Goal: Task Accomplishment & Management: Manage account settings

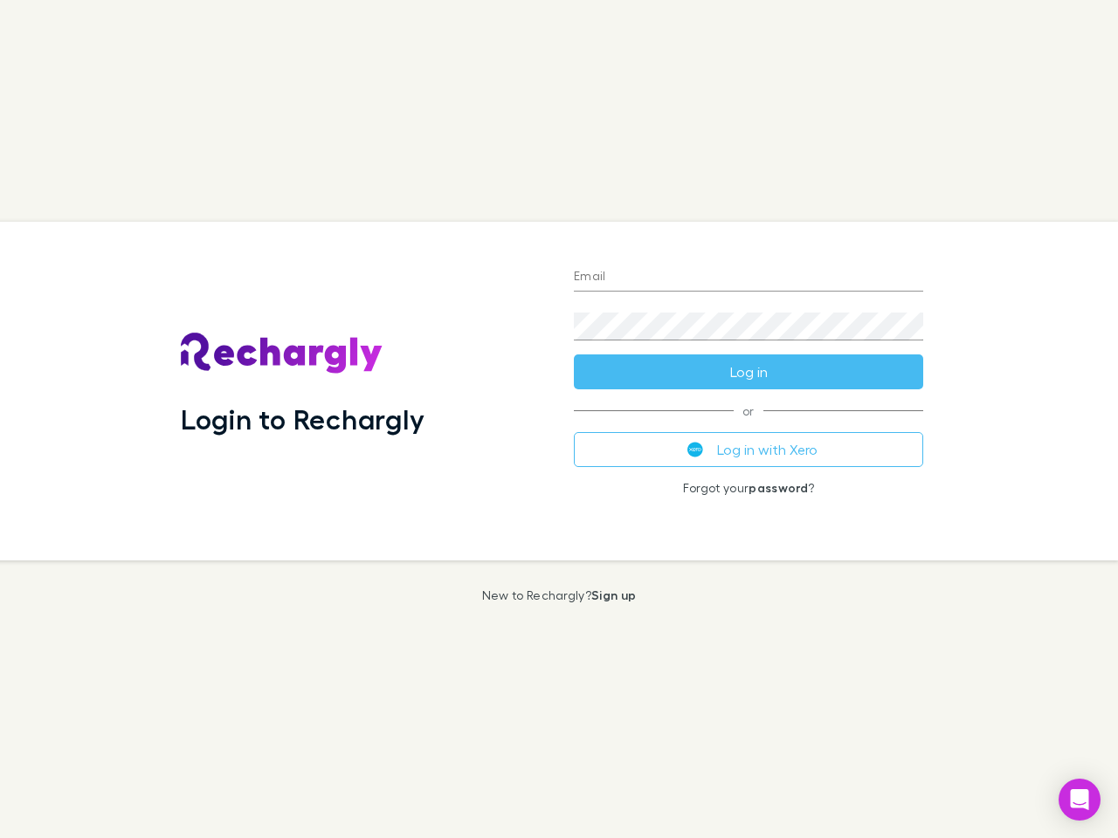
click at [559, 419] on div "Login to Rechargly" at bounding box center [363, 391] width 393 height 339
click at [748, 278] on input "Email" at bounding box center [748, 278] width 349 height 28
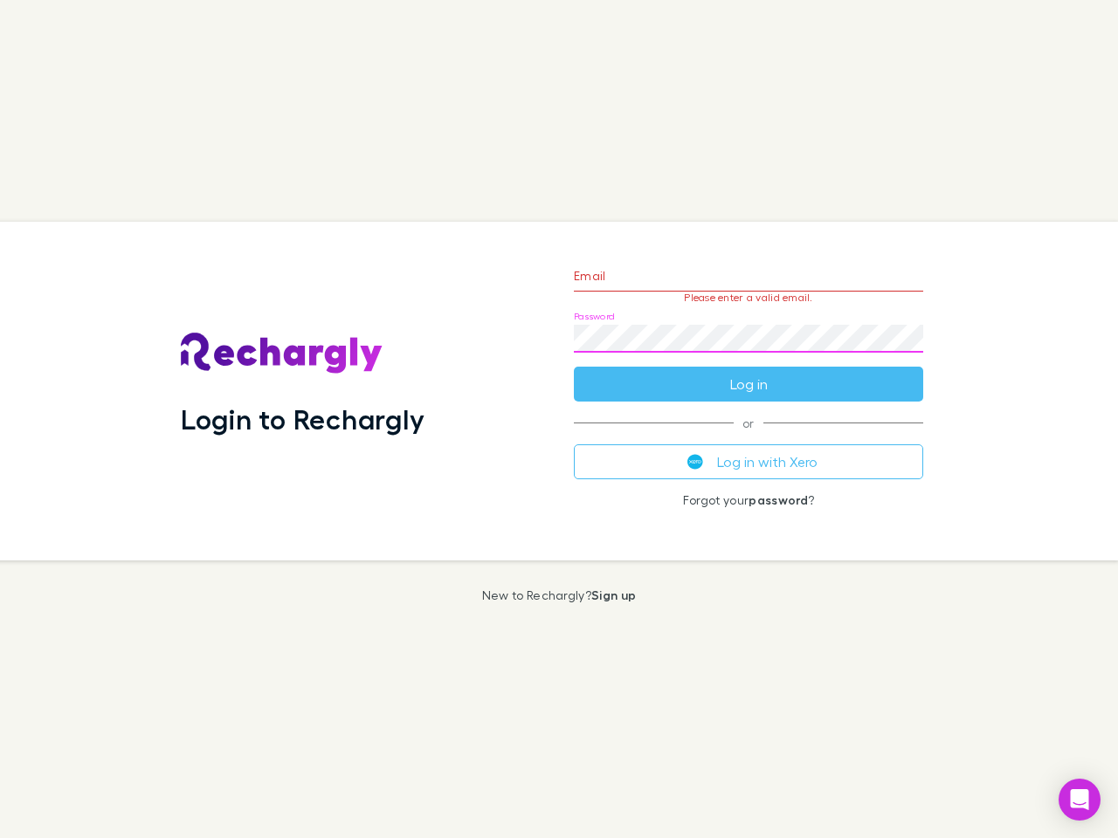
click at [748, 372] on form "Email Please enter a valid email. Password Log in" at bounding box center [748, 326] width 349 height 152
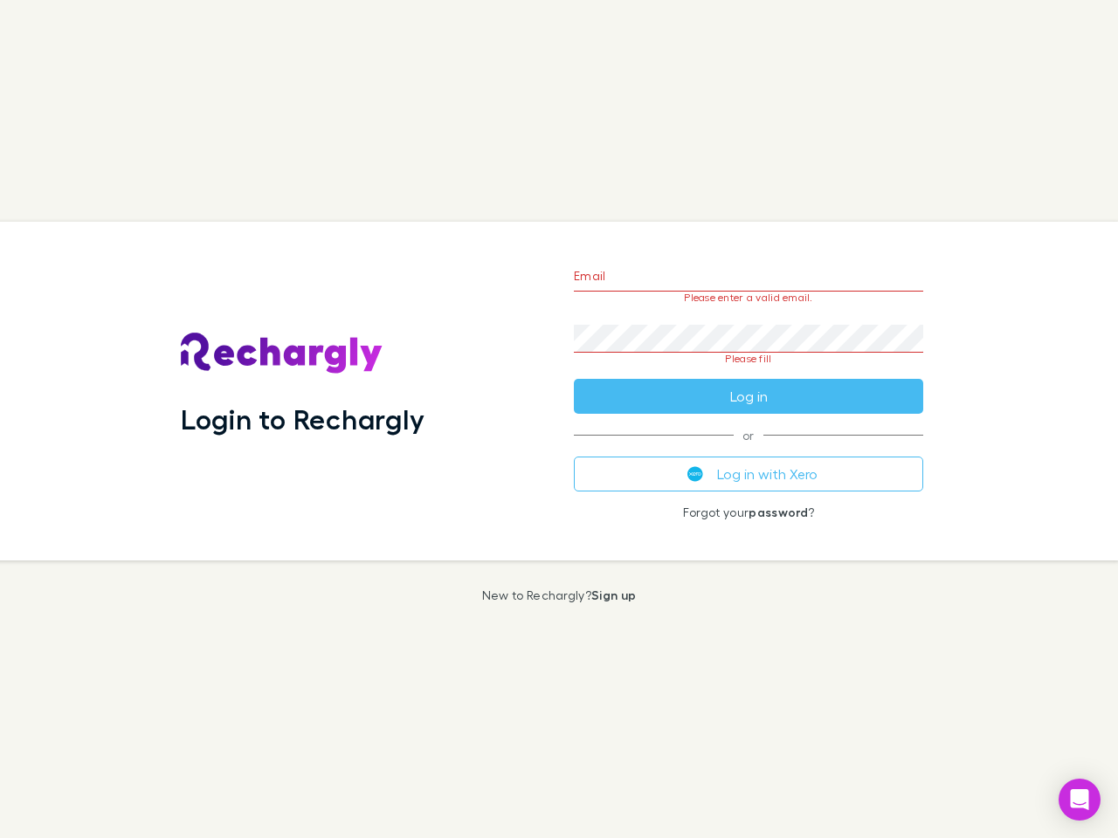
click at [748, 450] on div "Email Please enter a valid email. Password Please fill Log in or Log in with Xe…" at bounding box center [748, 391] width 377 height 339
click at [1079, 800] on icon "Open Intercom Messenger" at bounding box center [1080, 799] width 18 height 21
